Goal: Transaction & Acquisition: Purchase product/service

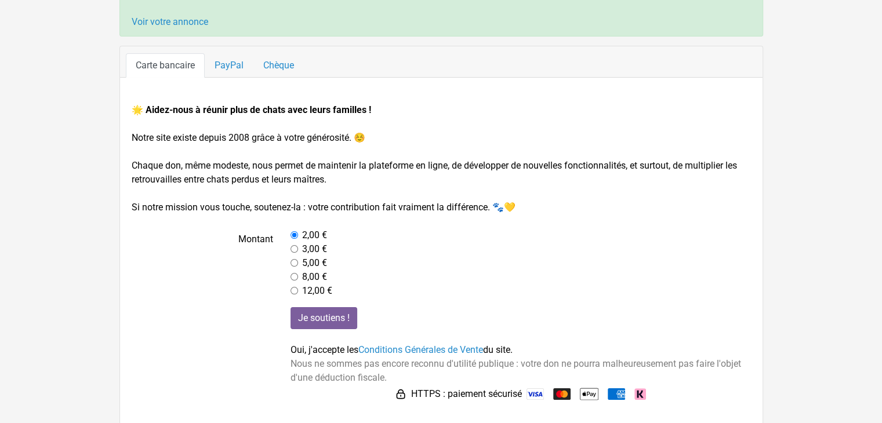
scroll to position [102, 0]
click at [316, 249] on label "3,00 €" at bounding box center [314, 249] width 25 height 14
click at [299, 249] on div "3,00 €" at bounding box center [521, 249] width 460 height 14
click at [295, 249] on input "radio" at bounding box center [295, 249] width 8 height 8
radio input "true"
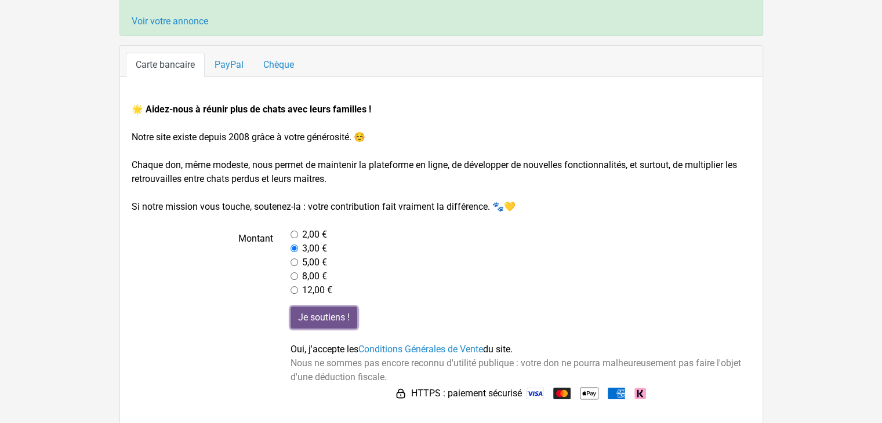
click at [338, 320] on input "Je soutiens !" at bounding box center [324, 318] width 67 height 22
